Goal: Transaction & Acquisition: Book appointment/travel/reservation

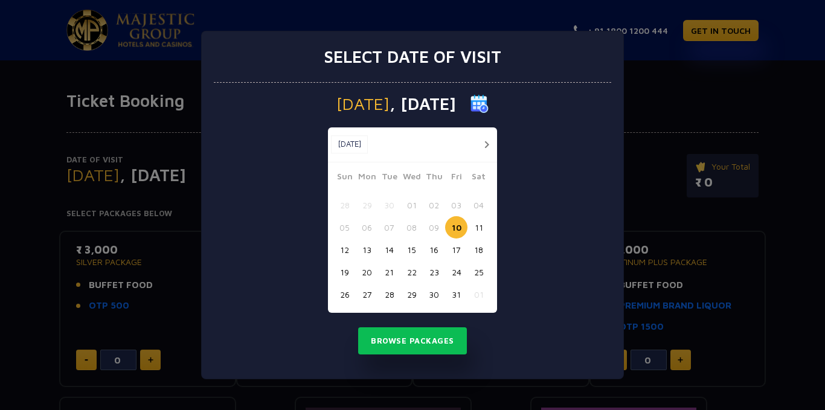
click at [487, 145] on button "button" at bounding box center [486, 144] width 15 height 15
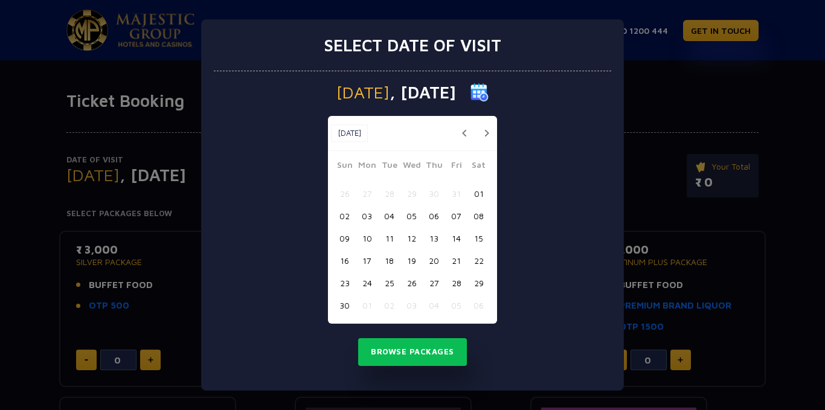
click at [390, 260] on button "18" at bounding box center [389, 261] width 22 height 22
click at [401, 349] on button "Browse Packages" at bounding box center [412, 352] width 109 height 28
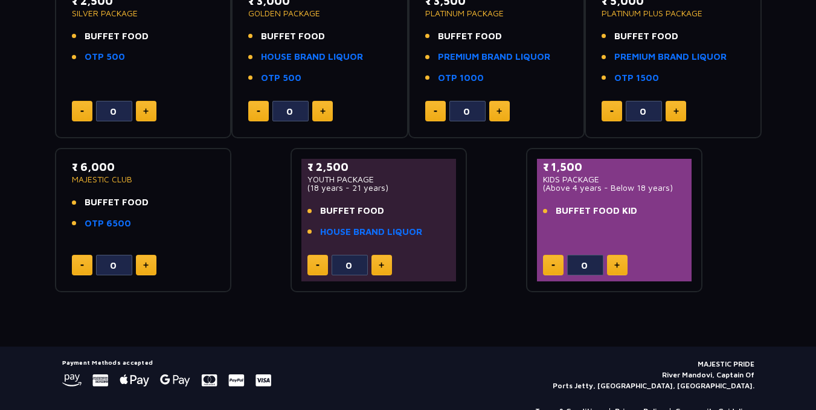
scroll to position [252, 0]
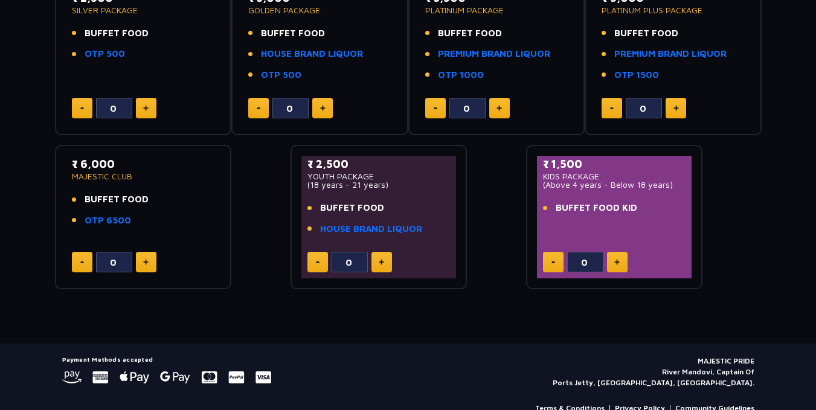
click at [616, 263] on img at bounding box center [616, 262] width 5 height 6
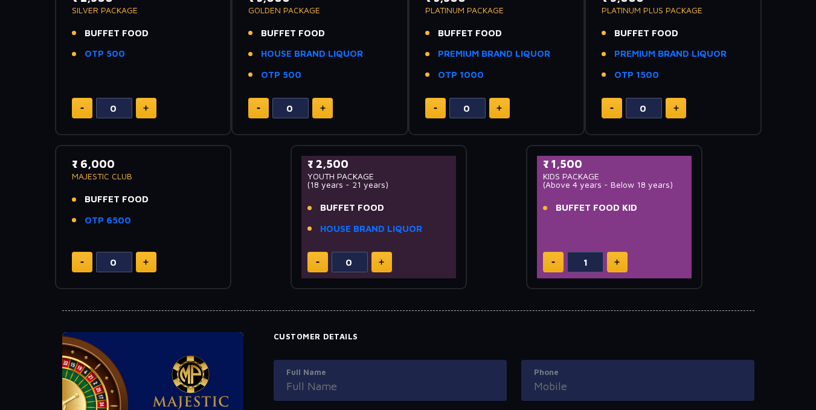
click at [616, 263] on img at bounding box center [616, 262] width 5 height 6
type input "4"
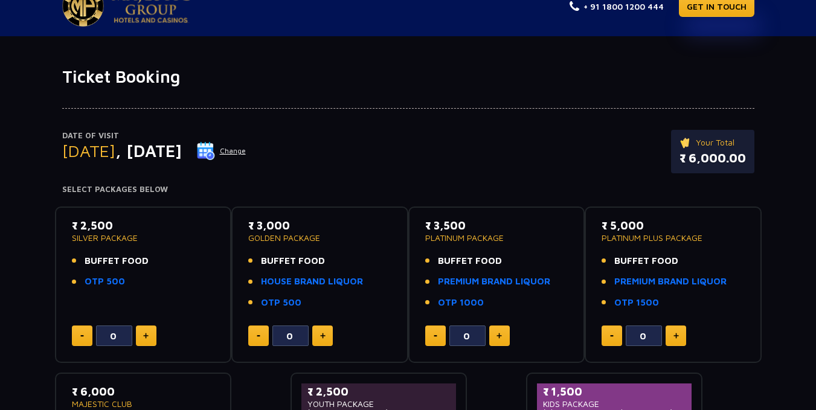
scroll to position [0, 0]
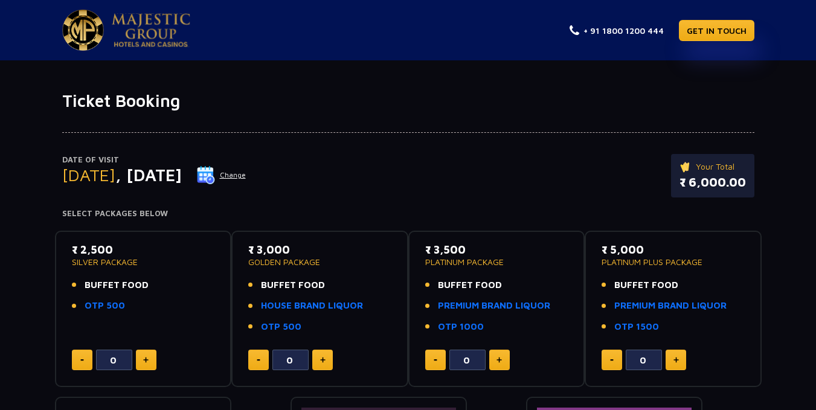
click at [149, 361] on button at bounding box center [146, 360] width 21 height 21
type input "4"
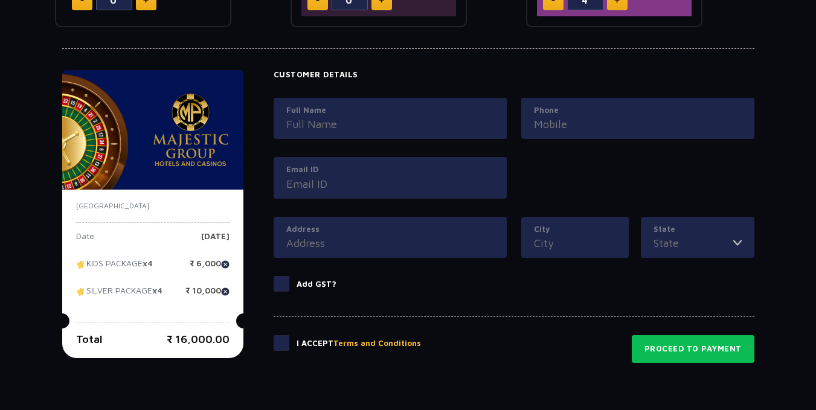
scroll to position [512, 0]
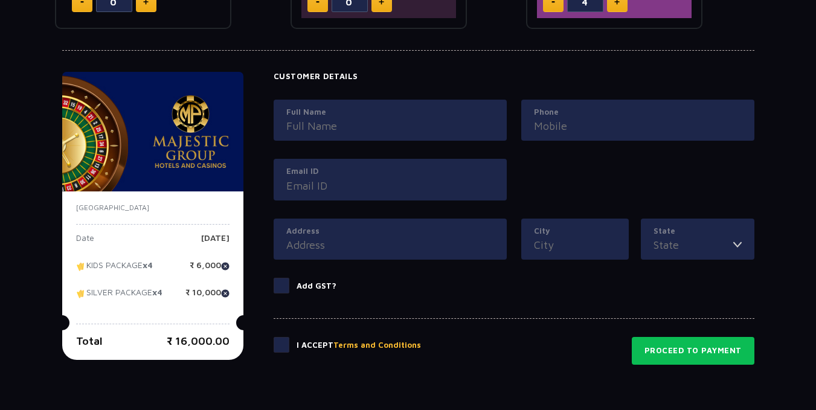
click at [346, 198] on div "Email ID" at bounding box center [390, 180] width 233 height 42
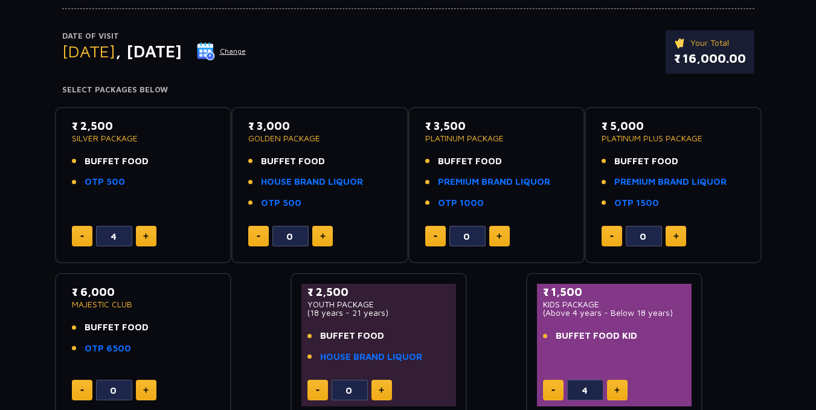
scroll to position [0, 0]
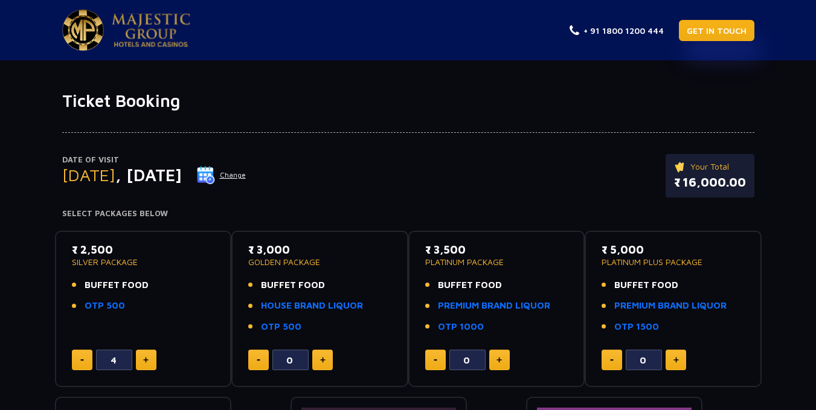
click at [726, 28] on link "GET IN TOUCH" at bounding box center [717, 30] width 76 height 21
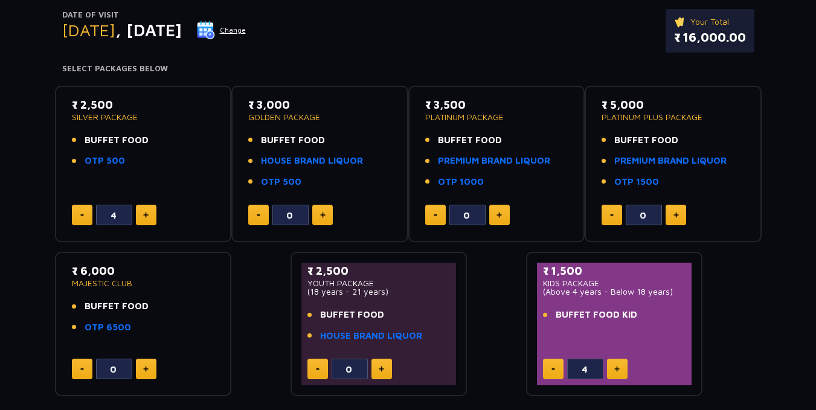
scroll to position [169, 0]
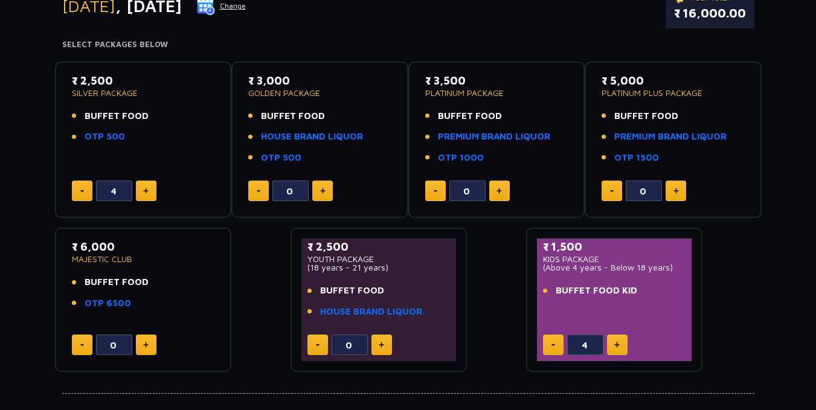
click at [133, 161] on div "₹ 2,500 SILVER PACKAGE BUFFET FOOD OTP 500 4" at bounding box center [143, 139] width 155 height 135
click at [100, 86] on p "₹ 2,500" at bounding box center [143, 80] width 143 height 16
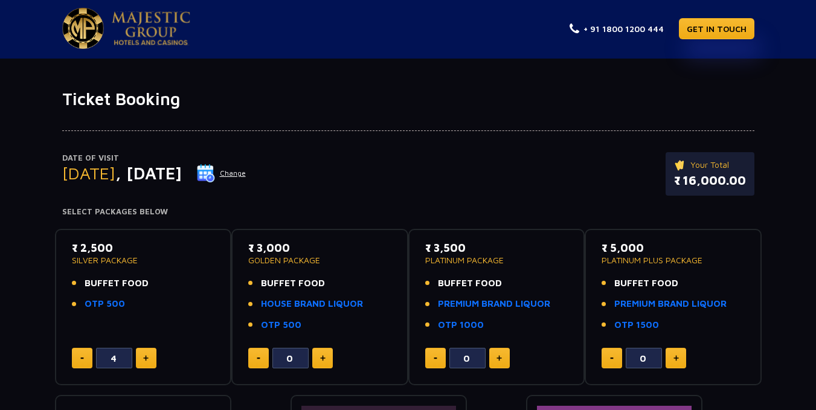
scroll to position [0, 0]
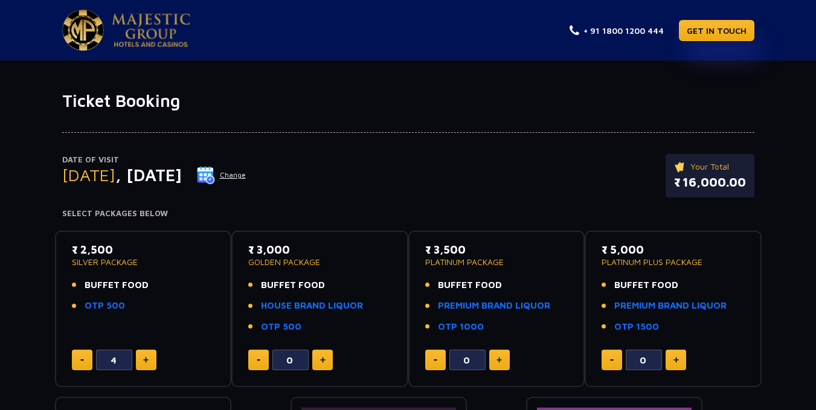
click at [166, 27] on img at bounding box center [151, 30] width 79 height 34
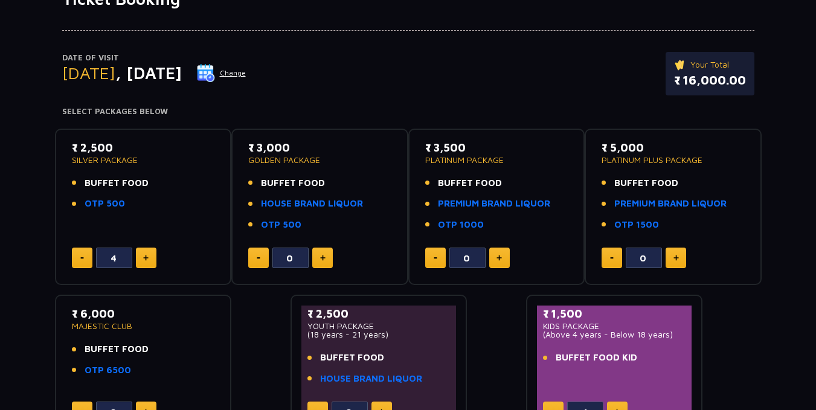
scroll to position [105, 0]
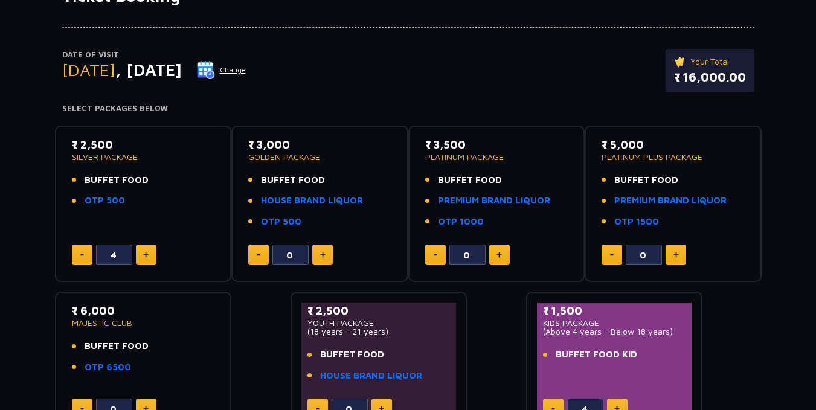
click at [511, 88] on div "Date of Visit Tuesday , 18 Nov 2025 Change Your Total ₹ 16,000.00" at bounding box center [408, 77] width 692 height 56
click at [442, 53] on div "Date of Visit Tuesday , 18 Nov 2025 Change Your Total ₹ 16,000.00" at bounding box center [408, 77] width 692 height 56
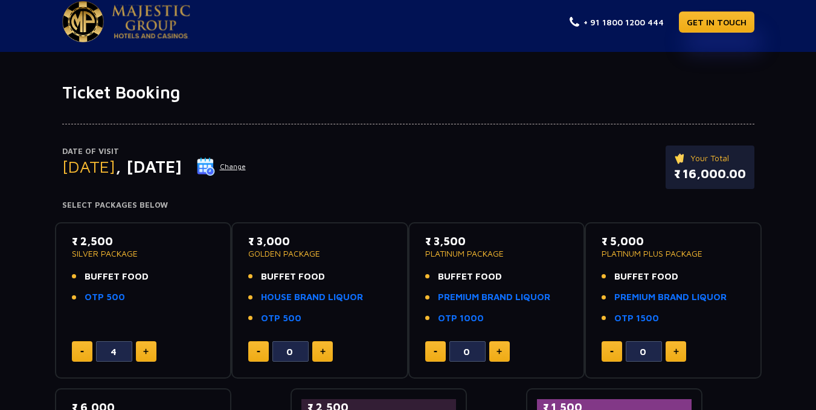
scroll to position [0, 0]
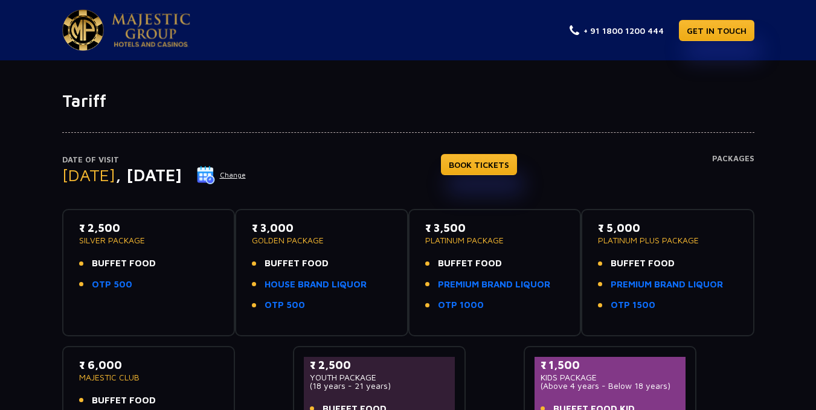
scroll to position [24, 0]
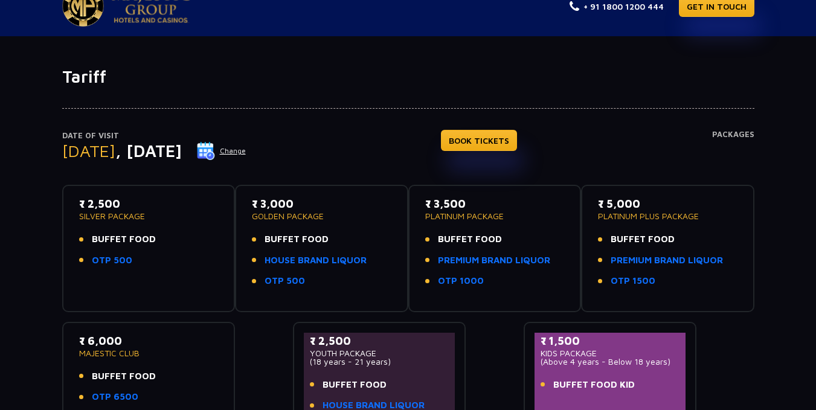
click at [246, 148] on button "Change" at bounding box center [221, 150] width 50 height 19
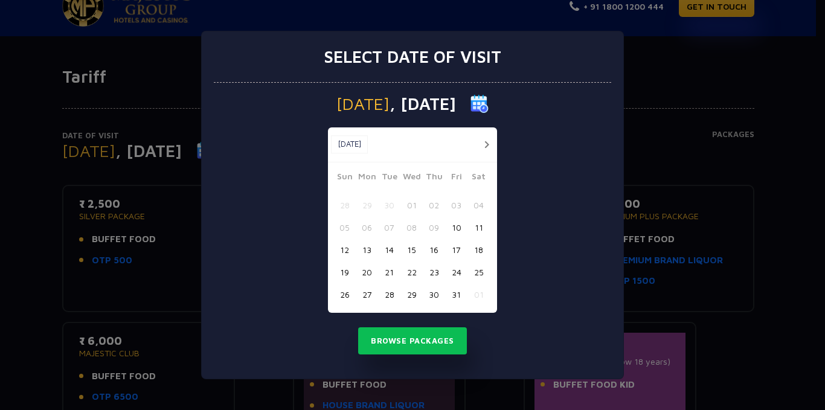
click at [483, 143] on button "button" at bounding box center [486, 144] width 15 height 15
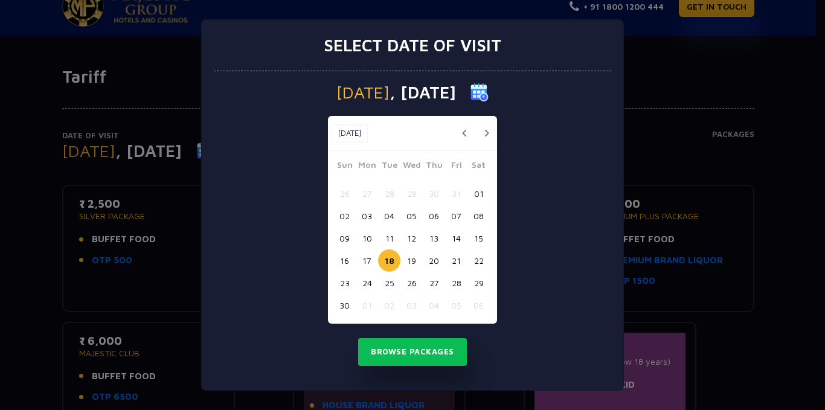
click at [370, 257] on button "17" at bounding box center [367, 261] width 22 height 22
click at [426, 354] on button "Browse Packages" at bounding box center [412, 352] width 109 height 28
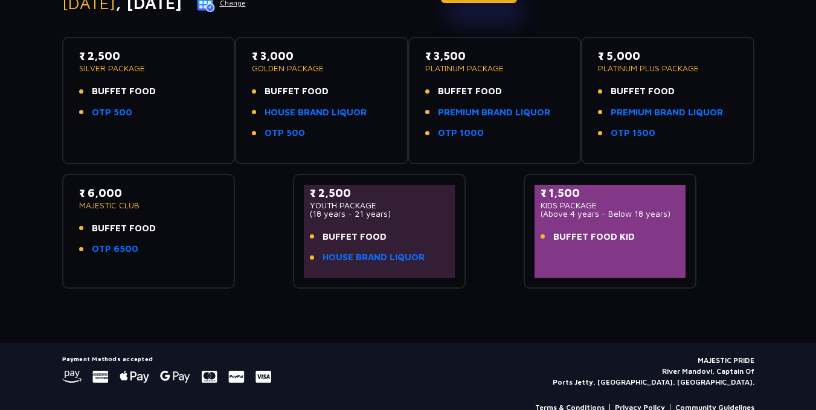
scroll to position [148, 0]
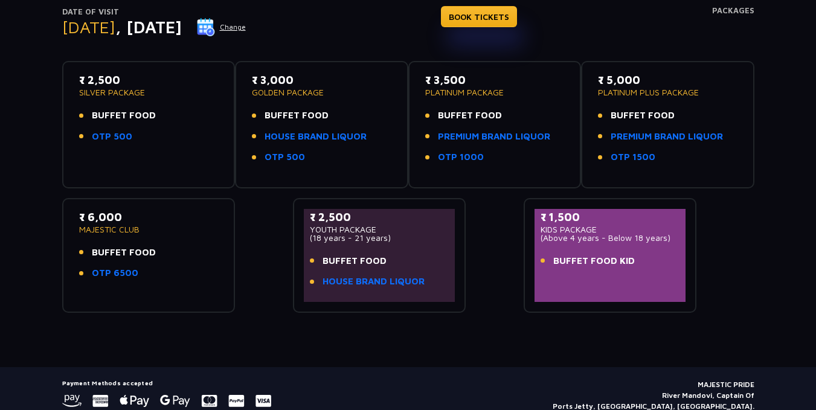
click at [626, 237] on p "(Above 4 years - Below 18 years)" at bounding box center [611, 238] width 140 height 8
click at [494, 19] on link "BOOK TICKETS" at bounding box center [479, 16] width 76 height 21
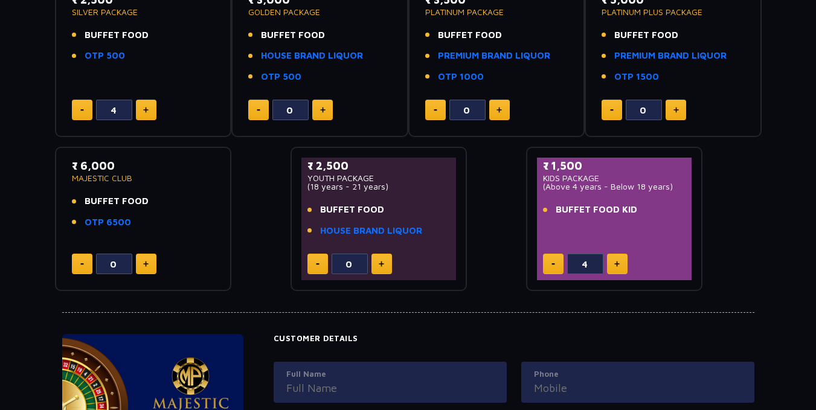
scroll to position [298, 0]
